Goal: Information Seeking & Learning: Understand process/instructions

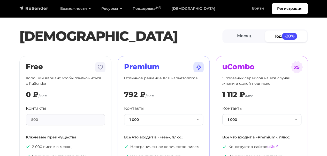
click at [36, 8] on img "navbar" at bounding box center [33, 8] width 29 height 5
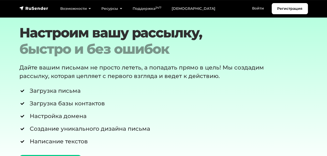
scroll to position [1807, 0]
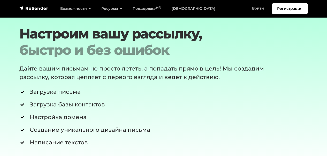
click at [166, 88] on li "Загрузка письма" at bounding box center [163, 92] width 288 height 9
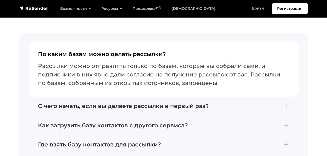
scroll to position [2065, 0]
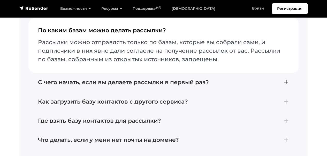
click at [287, 79] on h4 "С чего начать, если вы делаете рассылки в первый раз?" at bounding box center [163, 82] width 251 height 7
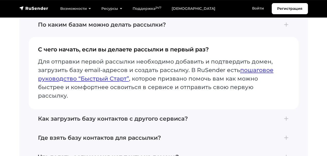
click at [97, 68] on link "пошаговое руководство “Быстрый Старт”" at bounding box center [155, 74] width 235 height 15
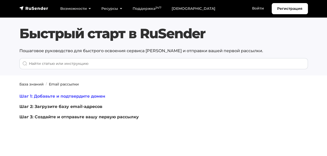
click at [48, 97] on link "Шаг 1: Добавьте и подтвердите домен" at bounding box center [62, 96] width 86 height 5
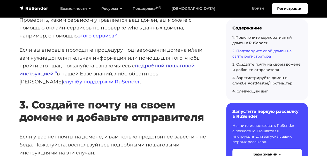
scroll to position [929, 0]
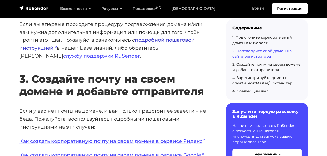
click at [172, 41] on link "подробной пошаговой инструкцией" at bounding box center [106, 44] width 175 height 14
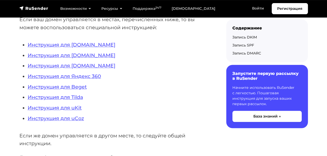
scroll to position [155, 0]
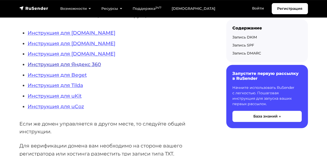
click at [88, 64] on link "Инструкция для Яндекс 360" at bounding box center [64, 64] width 73 height 6
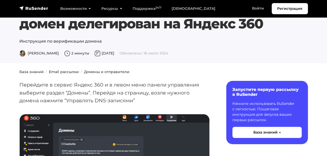
scroll to position [52, 0]
